Goal: Task Accomplishment & Management: Manage account settings

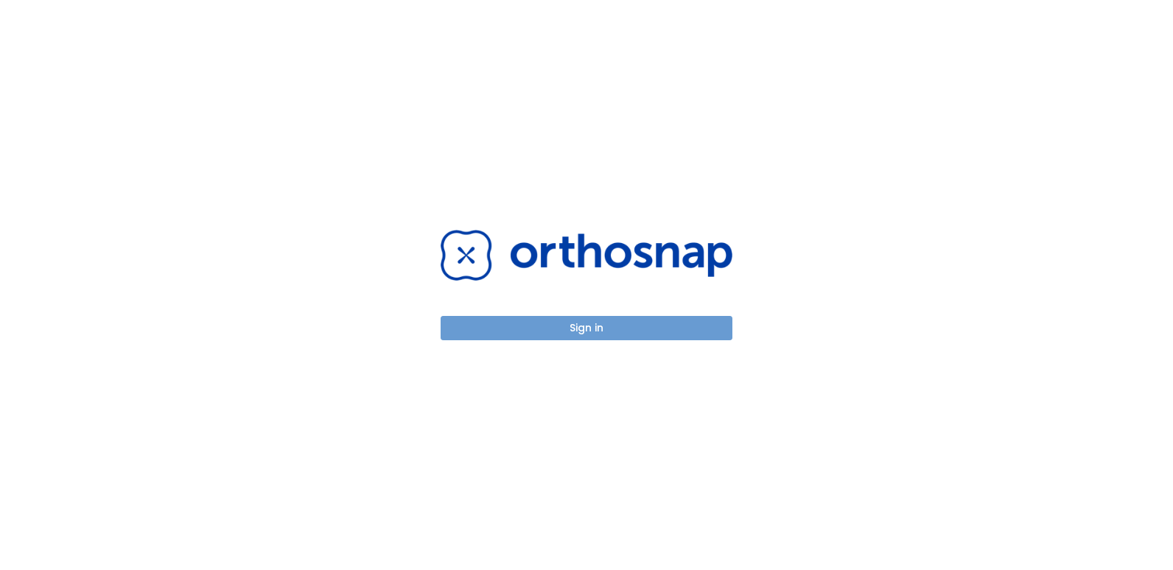
click at [598, 326] on button "Sign in" at bounding box center [587, 328] width 292 height 24
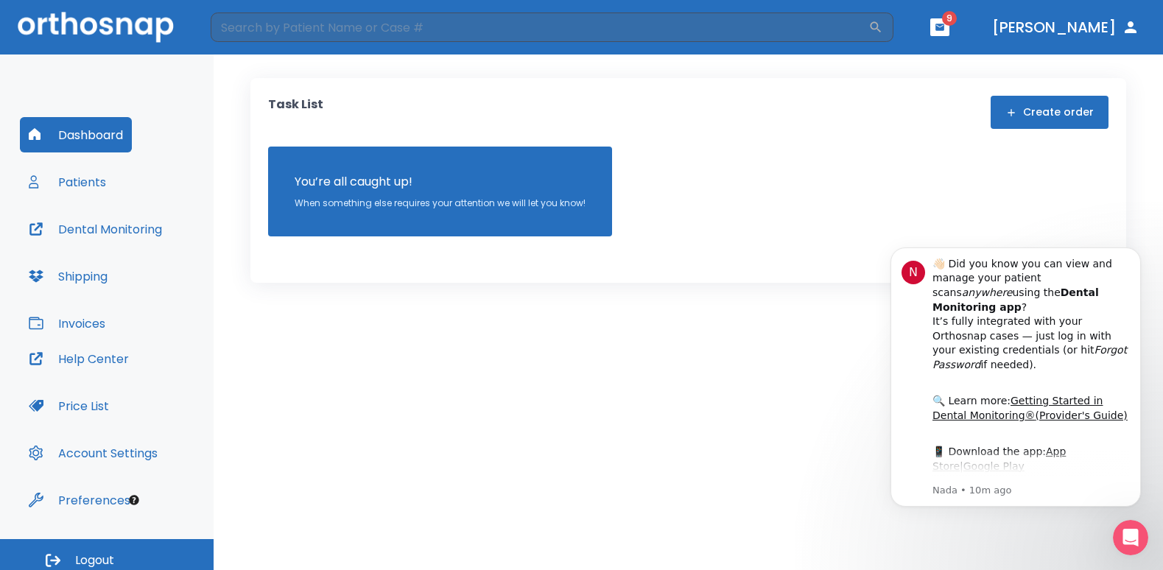
click at [103, 184] on button "Patients" at bounding box center [67, 181] width 95 height 35
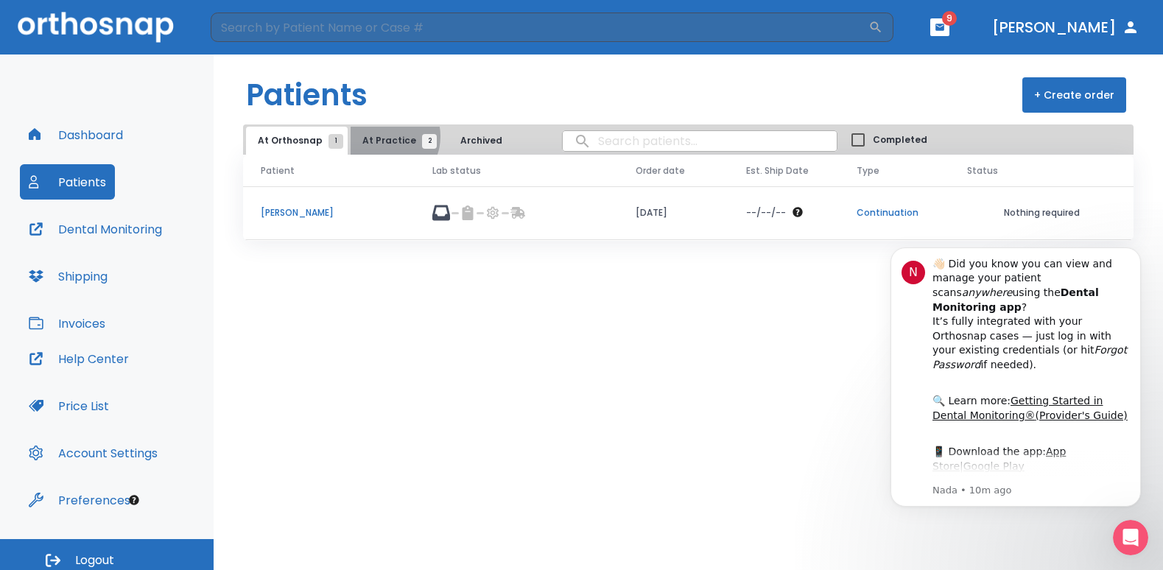
click at [379, 136] on span "At Practice 2" at bounding box center [396, 140] width 67 height 13
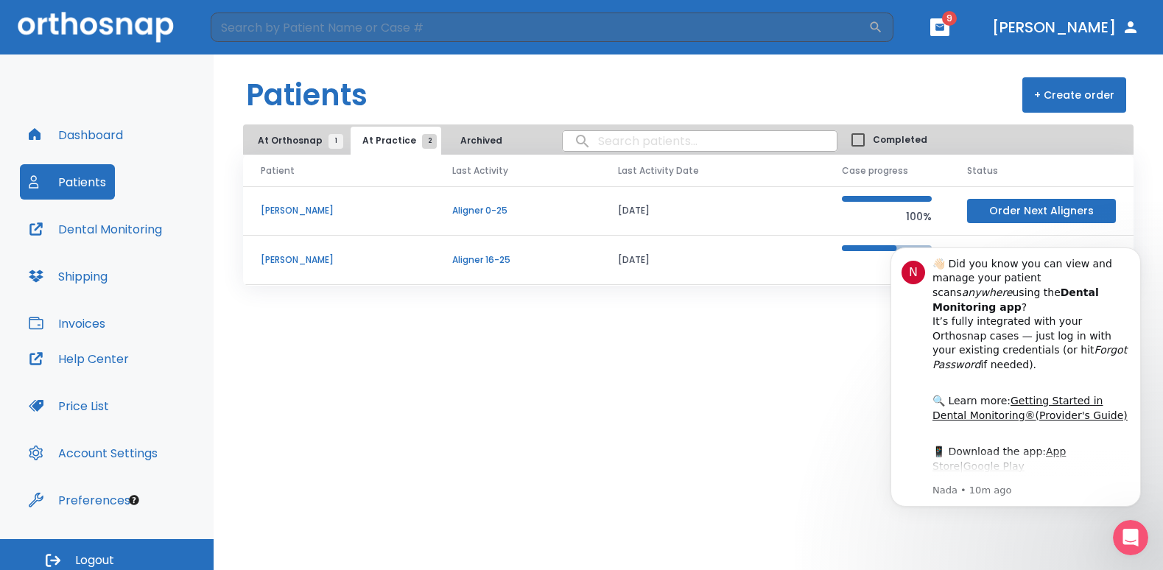
click at [287, 263] on p "Lakyn Rose" at bounding box center [339, 259] width 156 height 13
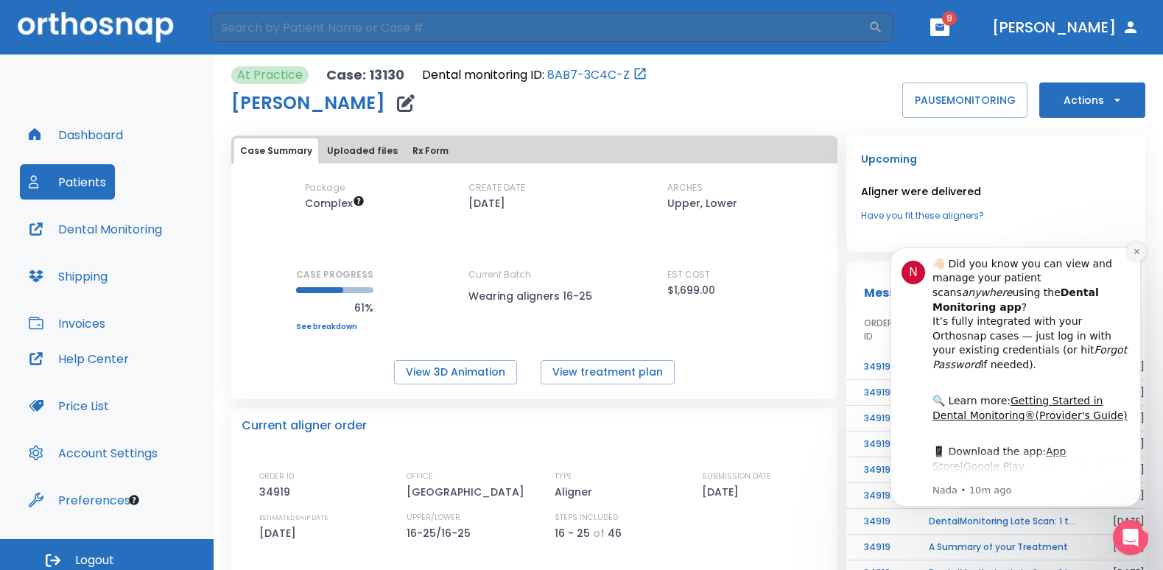
click at [1135, 252] on icon "Dismiss notification" at bounding box center [1137, 252] width 8 height 8
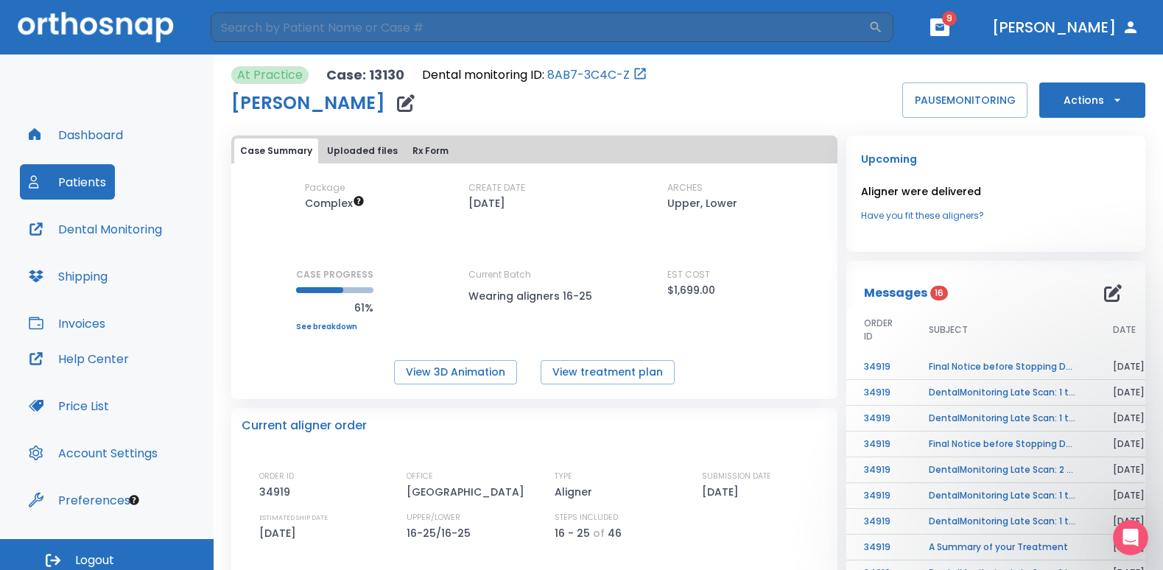
click at [1110, 101] on icon "button" at bounding box center [1117, 100] width 15 height 15
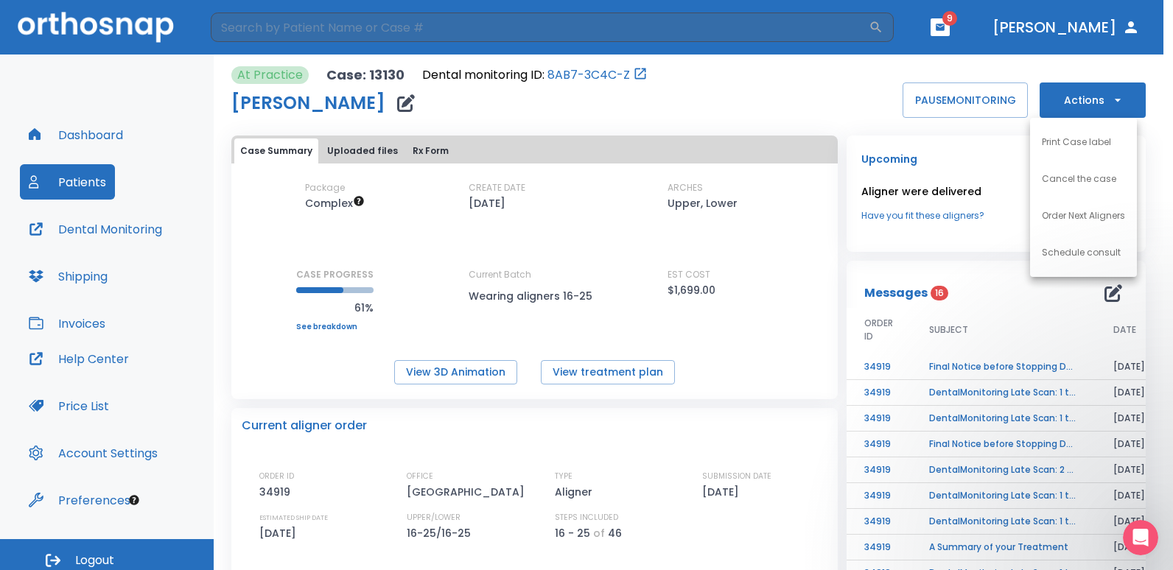
click at [346, 153] on div at bounding box center [586, 285] width 1173 height 570
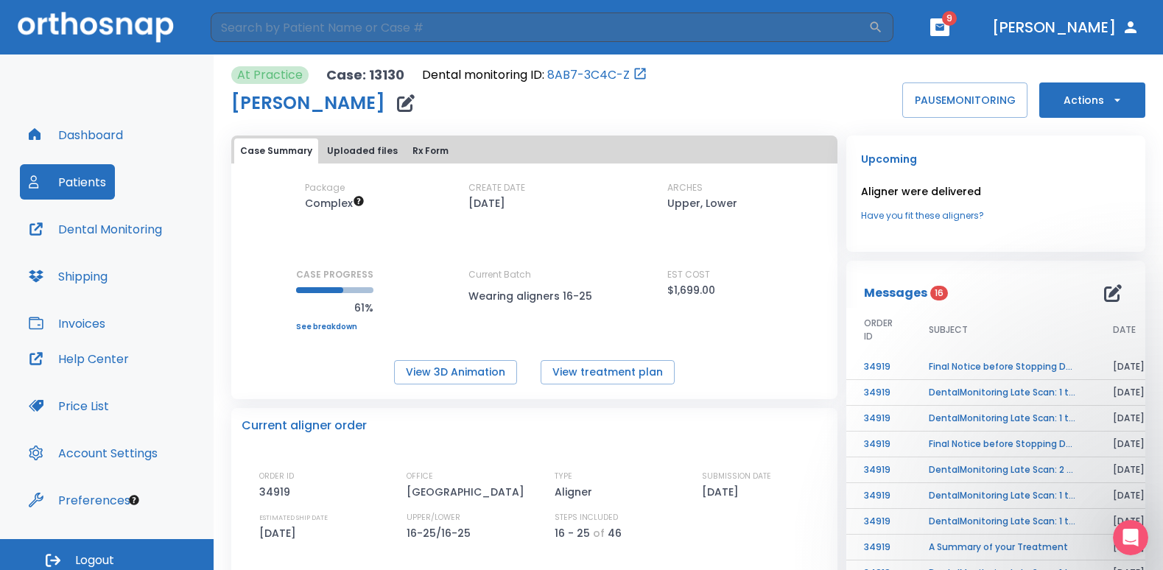
click at [377, 151] on button "Uploaded files" at bounding box center [362, 151] width 83 height 25
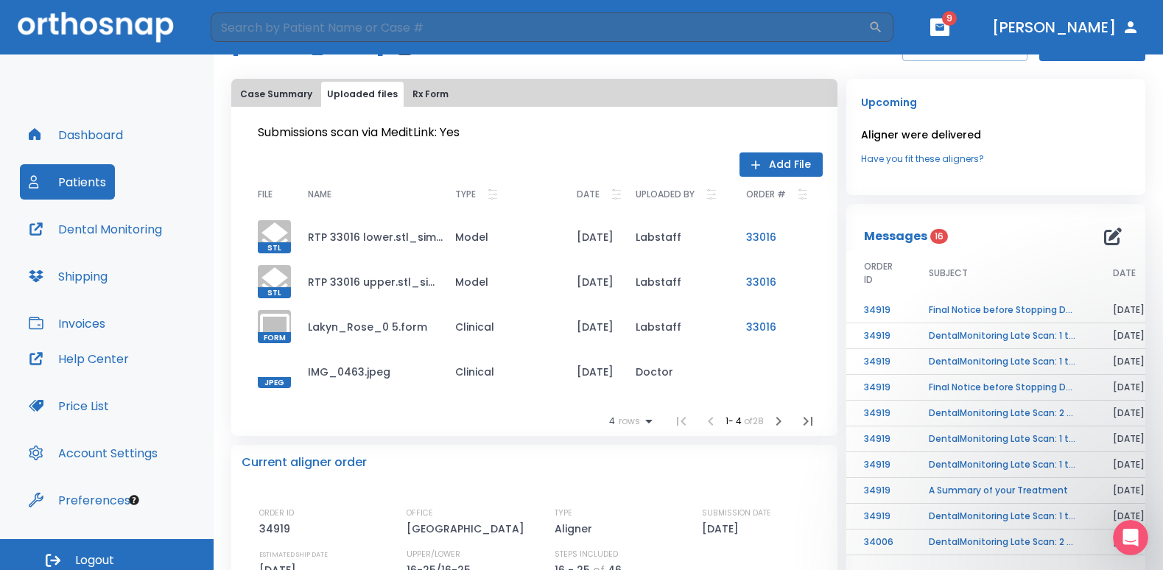
scroll to position [74, 0]
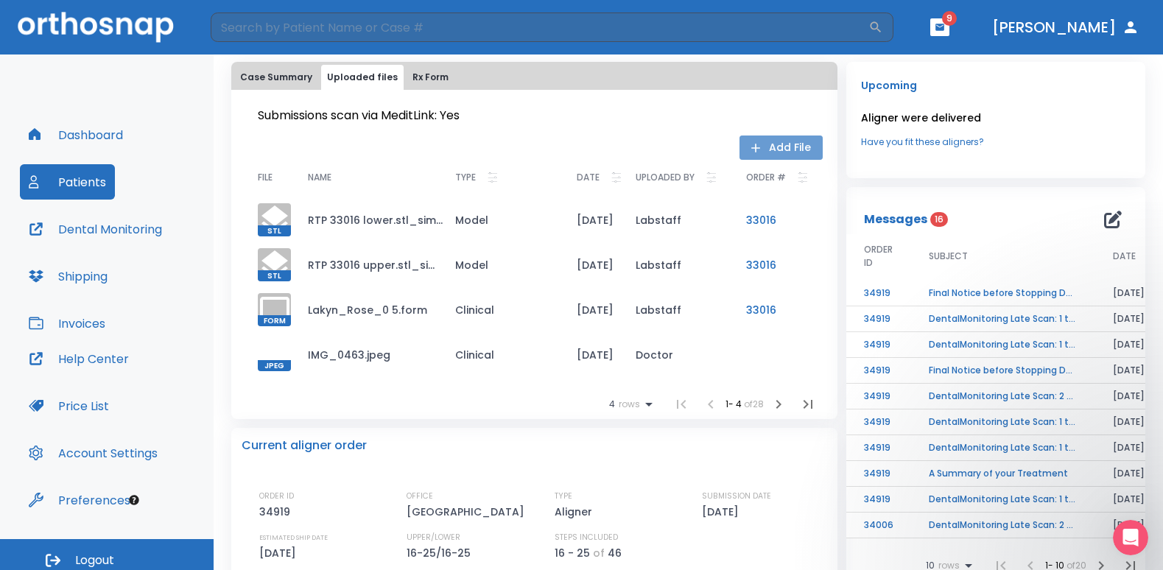
click at [770, 142] on button "Add File" at bounding box center [781, 148] width 83 height 24
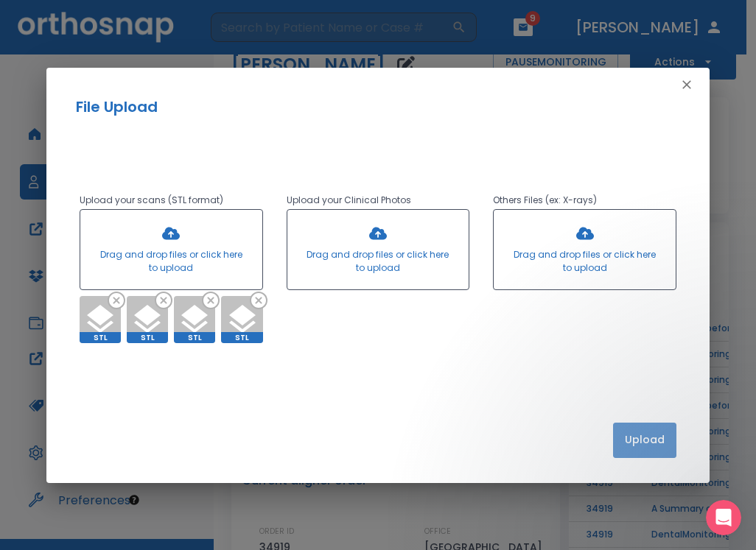
click at [651, 429] on button "Upload" at bounding box center [644, 440] width 63 height 35
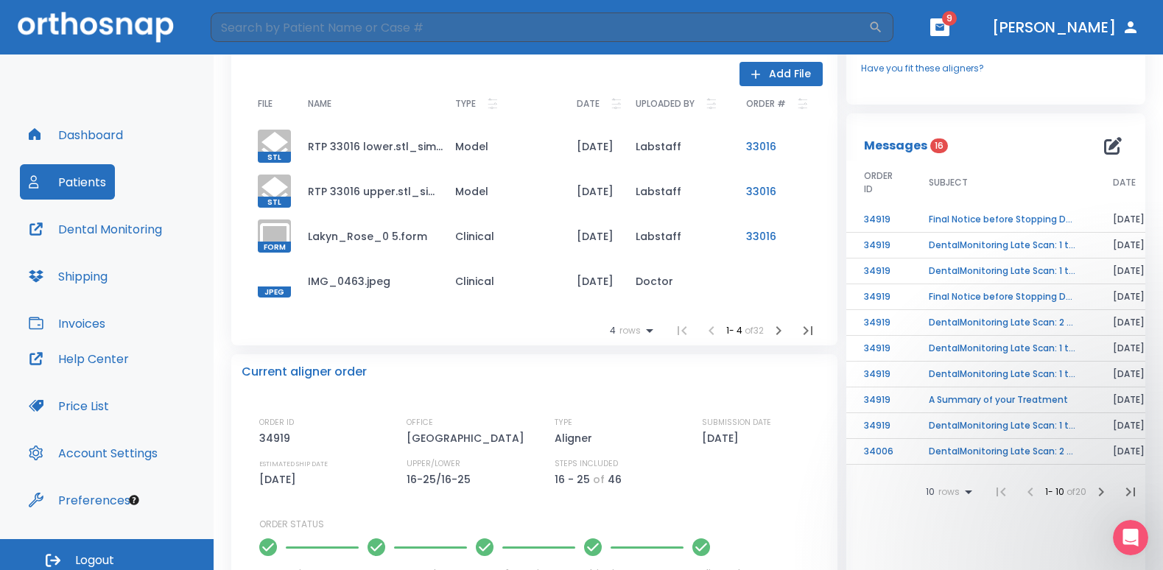
scroll to position [0, 0]
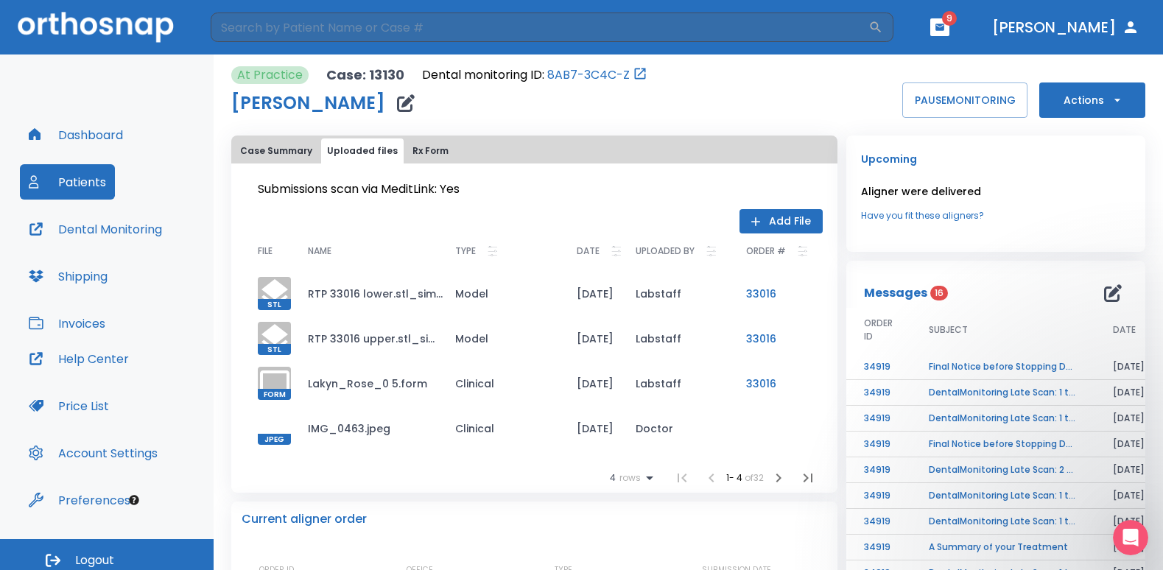
click at [1110, 99] on icon "button" at bounding box center [1117, 100] width 15 height 15
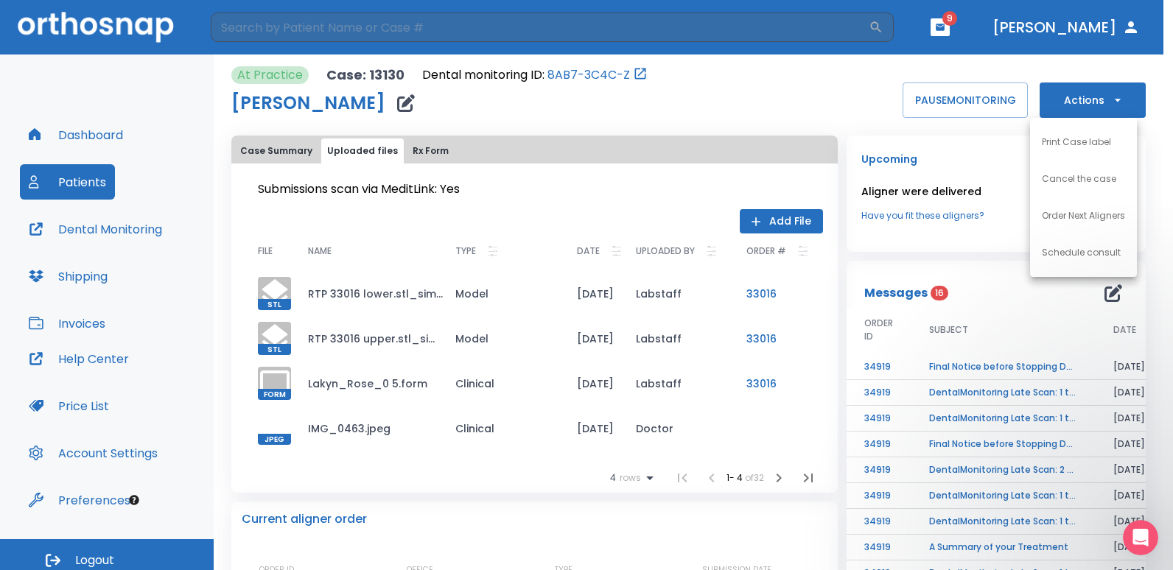
click at [1107, 246] on p "Schedule consult" at bounding box center [1081, 252] width 79 height 13
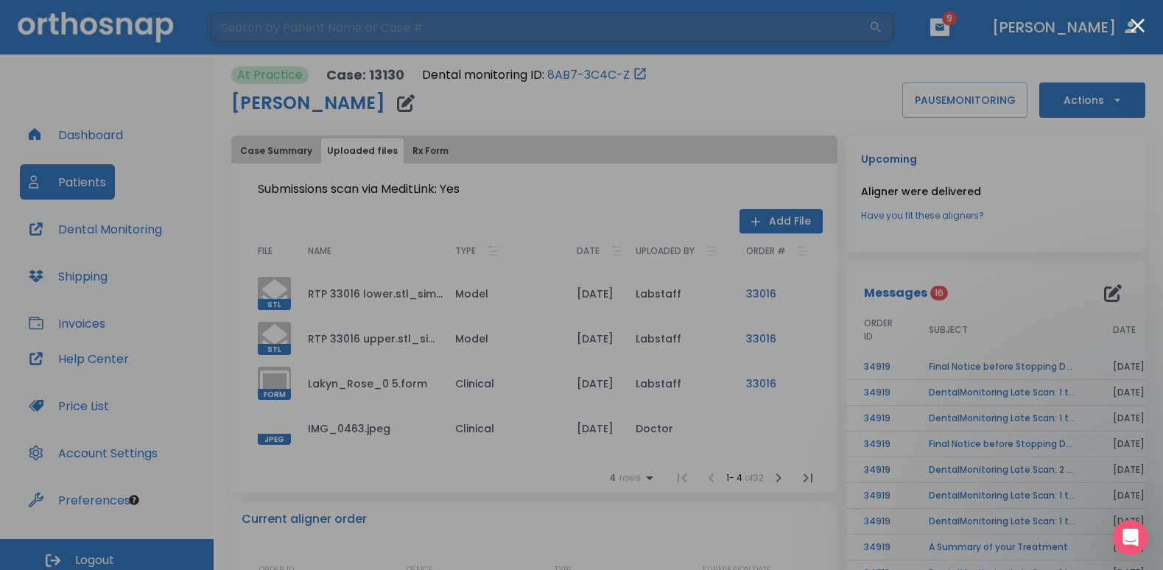
click at [181, 97] on div at bounding box center [581, 285] width 1163 height 570
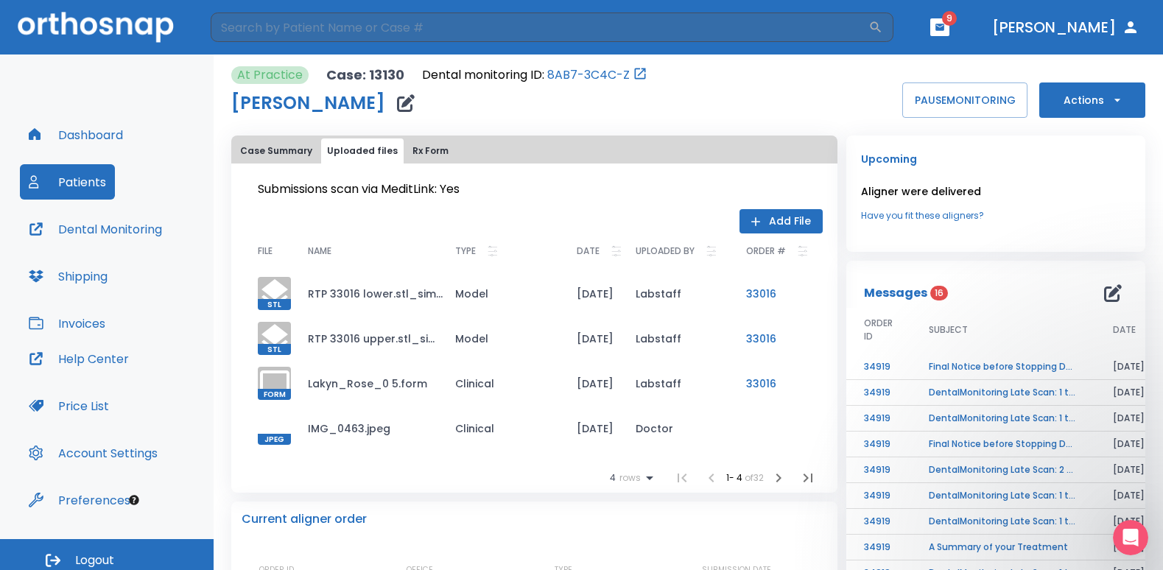
click at [547, 100] on div "Lakyn Rose" at bounding box center [439, 102] width 416 height 29
